Goal: Task Accomplishment & Management: Use online tool/utility

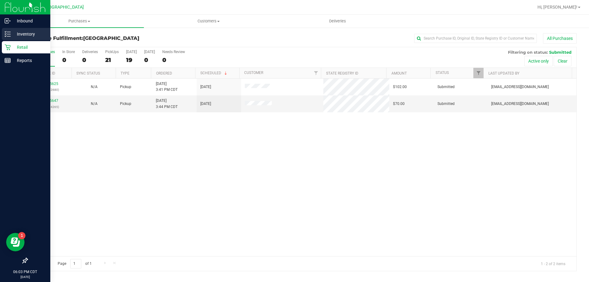
click at [12, 34] on p "Inventory" at bounding box center [29, 33] width 37 height 7
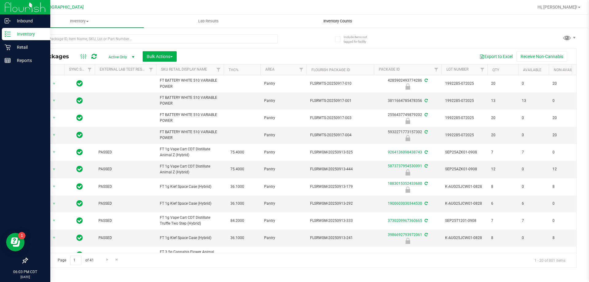
click at [346, 19] on span "Inventory Counts" at bounding box center [337, 21] width 45 height 6
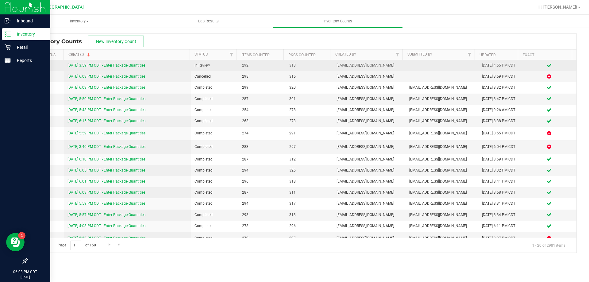
click at [95, 66] on link "[DATE] 3:59 PM CDT - Enter Package Quantities" at bounding box center [106, 65] width 78 height 4
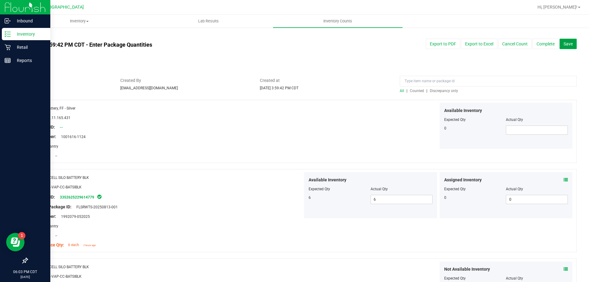
click at [564, 44] on span "Save" at bounding box center [567, 43] width 9 height 5
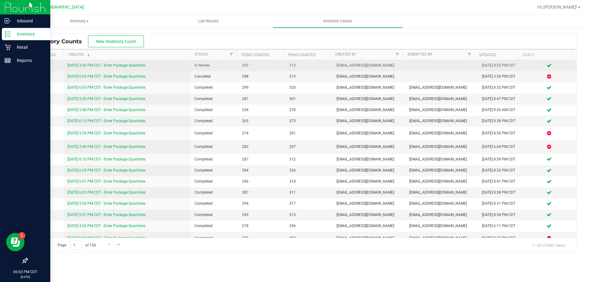
click at [90, 65] on link "[DATE] 3:59 PM CDT - Enter Package Quantities" at bounding box center [106, 65] width 78 height 4
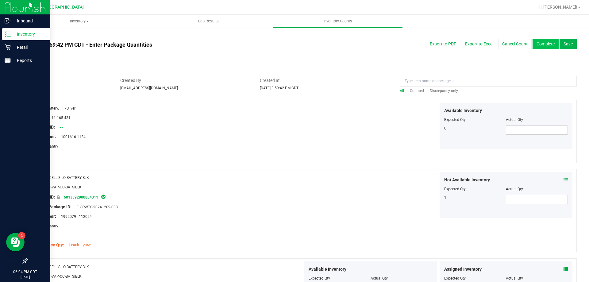
click at [541, 43] on button "Complete" at bounding box center [545, 44] width 26 height 10
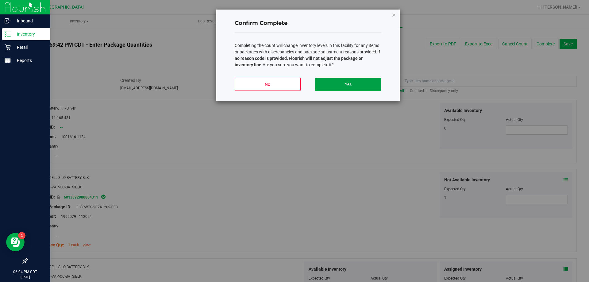
click at [341, 85] on button "Yes" at bounding box center [348, 84] width 66 height 13
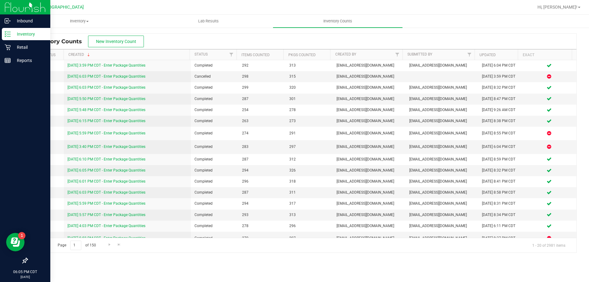
click at [19, 34] on p "Inventory" at bounding box center [29, 33] width 37 height 7
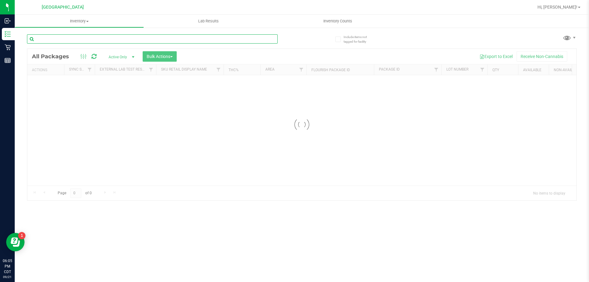
click at [69, 39] on input "text" at bounding box center [152, 38] width 251 height 9
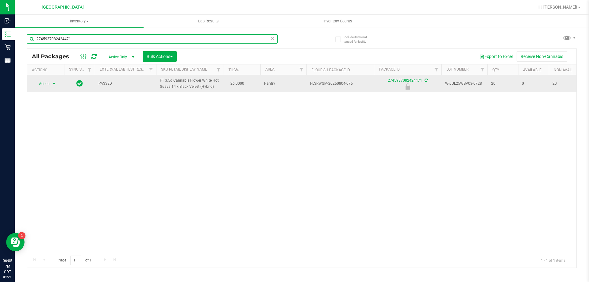
type input "2745937082424471"
click at [48, 86] on span "Action" at bounding box center [41, 83] width 17 height 9
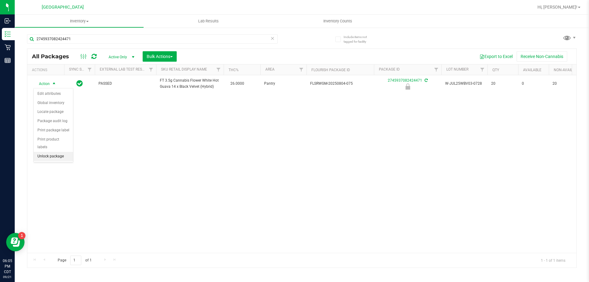
click at [55, 152] on li "Unlock package" at bounding box center [53, 156] width 39 height 9
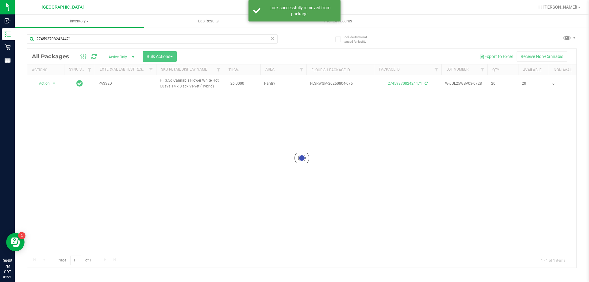
click at [48, 85] on div at bounding box center [301, 158] width 549 height 219
click at [48, 85] on span "Action" at bounding box center [41, 83] width 17 height 9
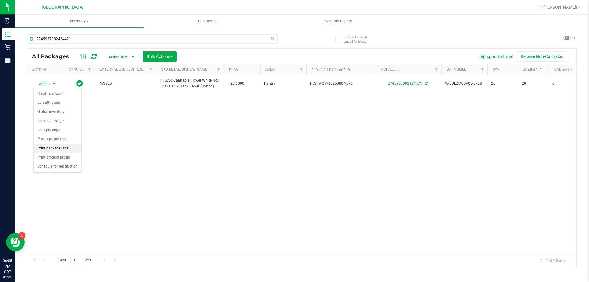
click at [59, 148] on li "Print package label" at bounding box center [58, 148] width 48 height 9
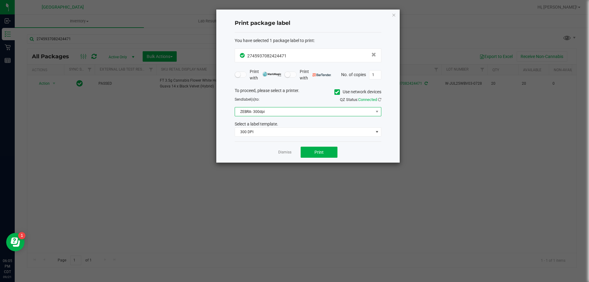
click at [302, 111] on span "ZEBRA- 300dpi" at bounding box center [304, 111] width 138 height 9
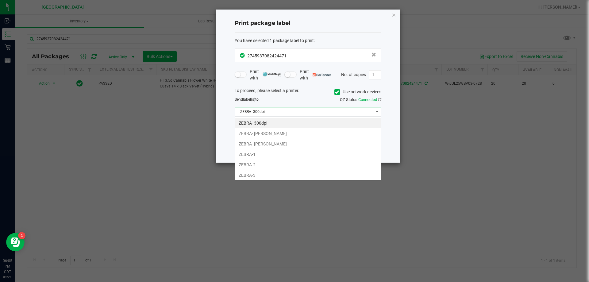
scroll to position [9, 147]
click at [253, 161] on li "ZEBRA-2" at bounding box center [308, 164] width 146 height 10
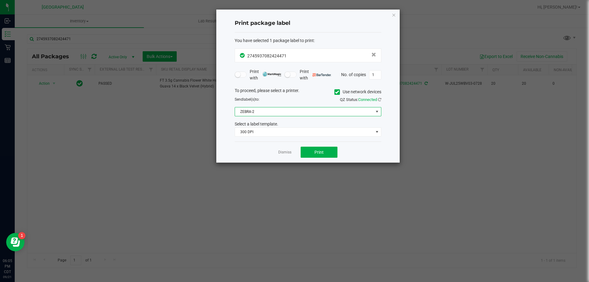
click at [306, 126] on div "Select a label template." at bounding box center [308, 124] width 156 height 6
click at [295, 136] on span "300 DPI" at bounding box center [304, 132] width 138 height 9
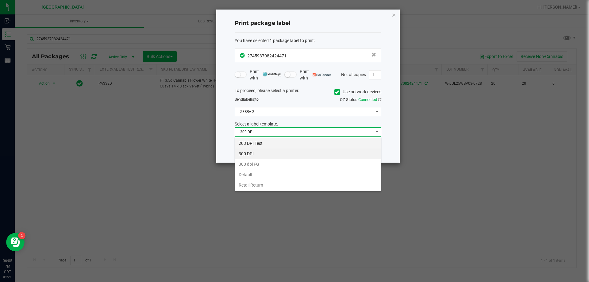
click at [285, 145] on li "203 DPI Test" at bounding box center [308, 143] width 146 height 10
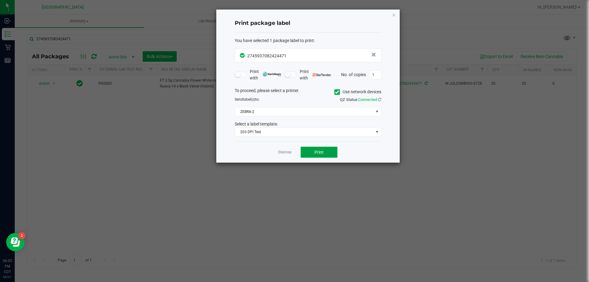
click at [313, 150] on button "Print" at bounding box center [319, 152] width 37 height 11
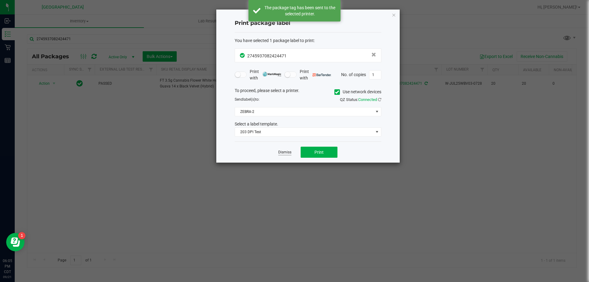
click at [288, 151] on link "Dismiss" at bounding box center [284, 152] width 13 height 5
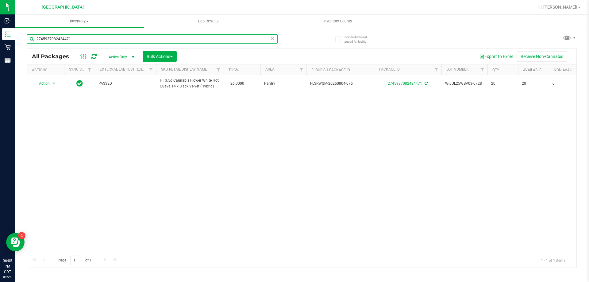
drag, startPoint x: 103, startPoint y: 41, endPoint x: 32, endPoint y: 44, distance: 70.6
click at [32, 44] on div "2745937082424471" at bounding box center [152, 41] width 251 height 14
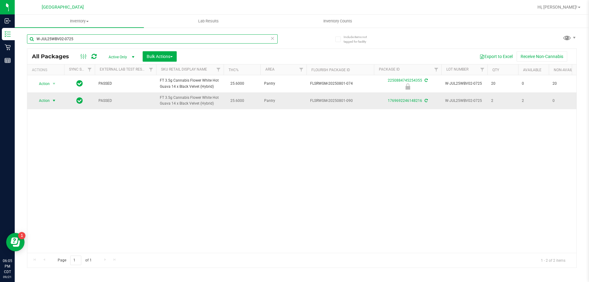
type input "W-JUL25WBV02-0725"
click at [51, 102] on span "select" at bounding box center [54, 100] width 8 height 9
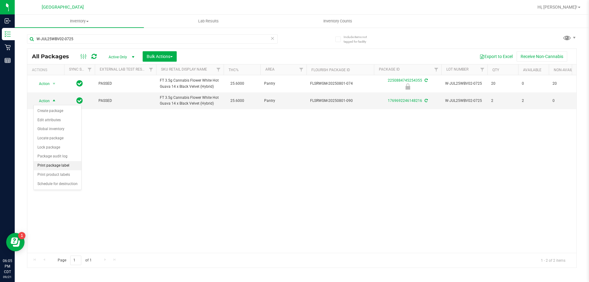
click at [52, 164] on li "Print package label" at bounding box center [58, 165] width 48 height 9
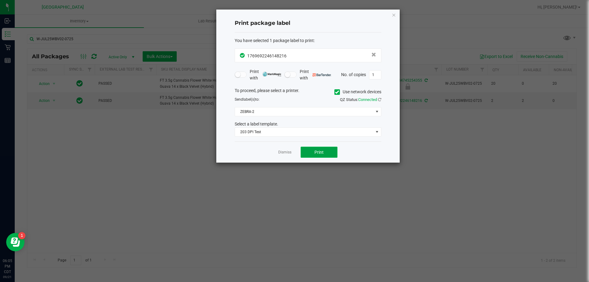
click at [316, 152] on span "Print" at bounding box center [318, 152] width 9 height 5
click at [394, 15] on icon "button" at bounding box center [394, 14] width 4 height 7
